Goal: Information Seeking & Learning: Learn about a topic

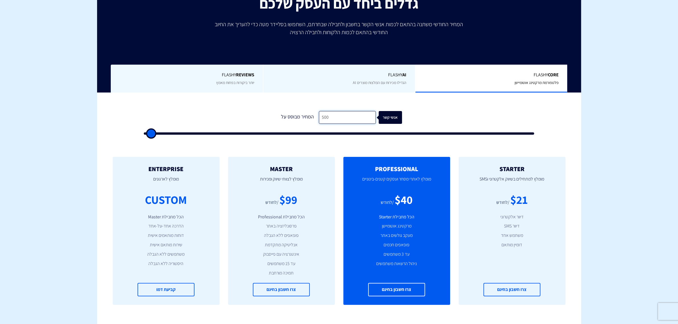
scroll to position [107, 0]
click at [358, 113] on input "500" at bounding box center [347, 117] width 57 height 13
type input "15"
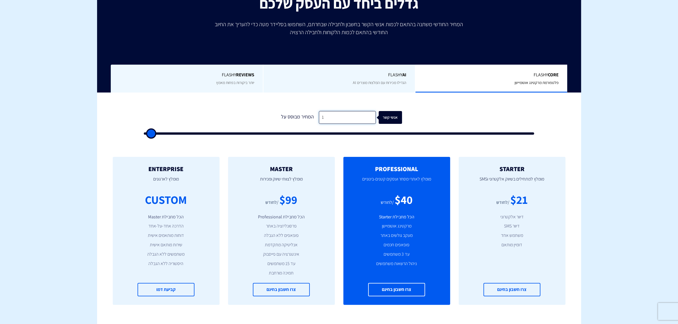
type input "500"
type input "150"
type input "500"
type input "1,500"
type input "1500"
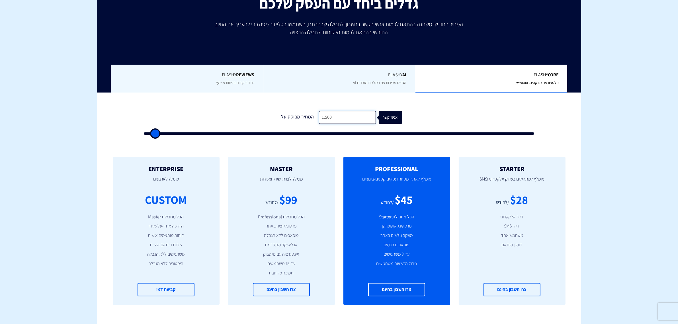
type input "15,000"
type input "15000"
type input "15,000"
